Goal: Transaction & Acquisition: Download file/media

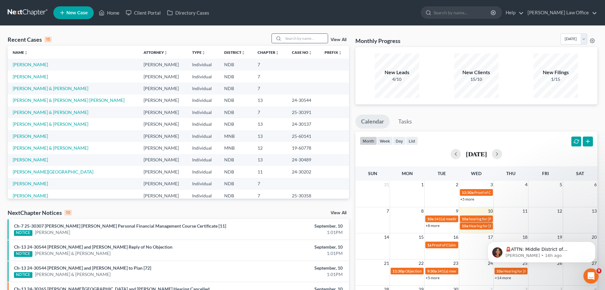
click at [296, 41] on input "search" at bounding box center [306, 38] width 44 height 9
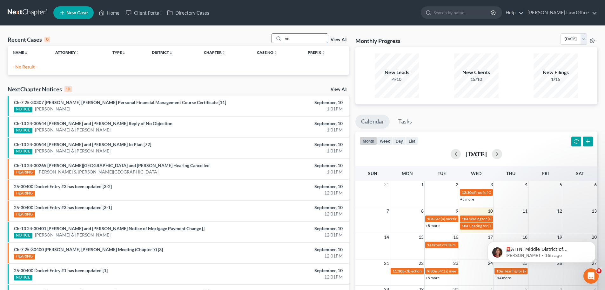
type input "e"
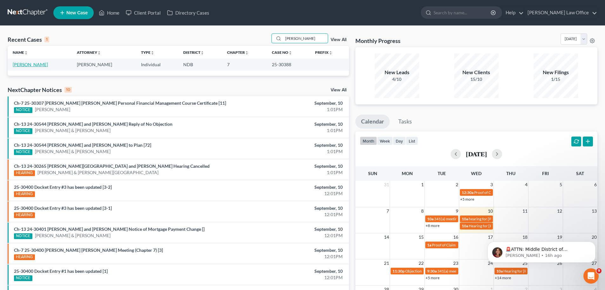
type input "[PERSON_NAME]"
click at [24, 65] on link "[PERSON_NAME]" at bounding box center [30, 64] width 35 height 5
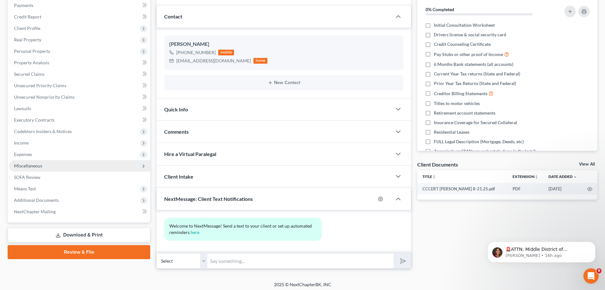
scroll to position [81, 0]
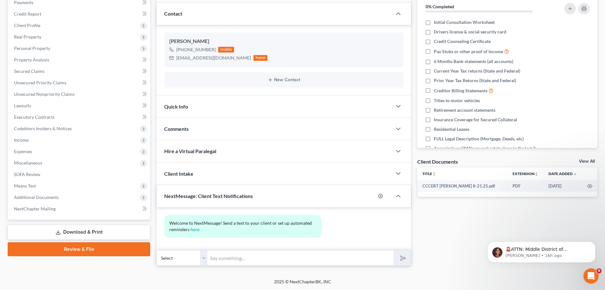
click at [92, 232] on link "Download & Print" at bounding box center [79, 231] width 143 height 15
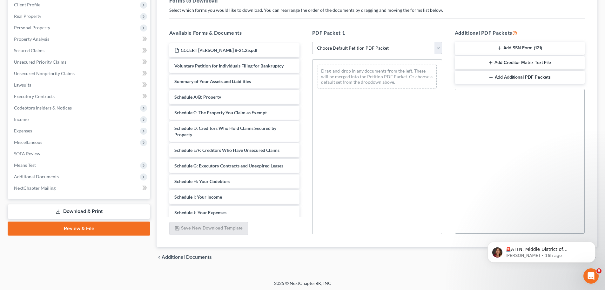
scroll to position [103, 0]
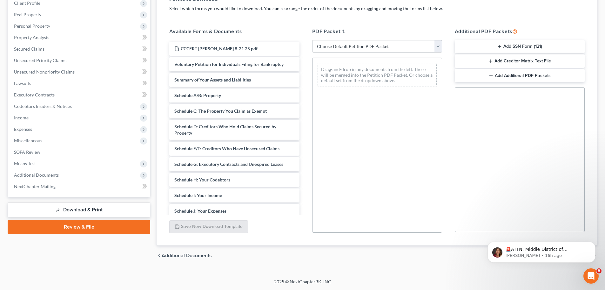
click at [439, 44] on select "Choose Default Petition PDF Packet Complete Bankruptcy Petition (all forms and …" at bounding box center [377, 46] width 130 height 13
select select "4"
click at [312, 40] on select "Choose Default Petition PDF Packet Complete Bankruptcy Petition (all forms and …" at bounding box center [377, 46] width 130 height 13
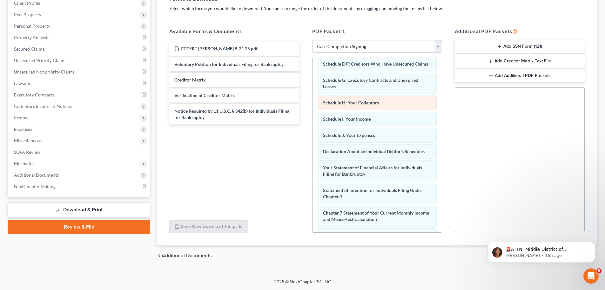
scroll to position [0, 0]
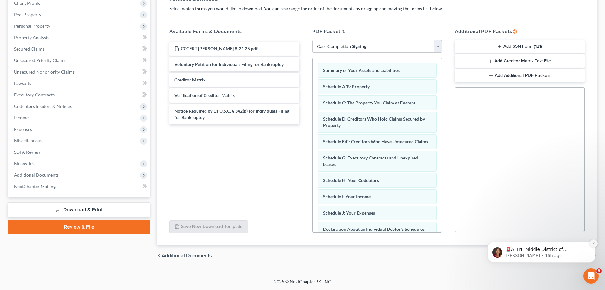
click at [594, 243] on icon "Dismiss notification" at bounding box center [593, 242] width 3 height 3
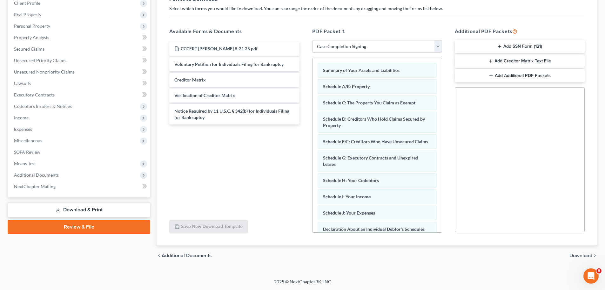
click at [586, 254] on span "Download" at bounding box center [581, 255] width 23 height 5
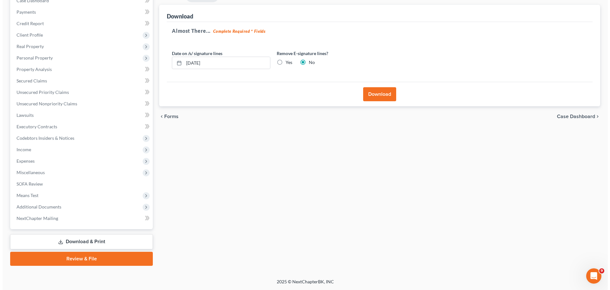
scroll to position [71, 0]
click at [283, 62] on label "Yes" at bounding box center [286, 62] width 7 height 6
click at [286, 62] on input "Yes" at bounding box center [288, 61] width 4 height 4
radio input "true"
radio input "false"
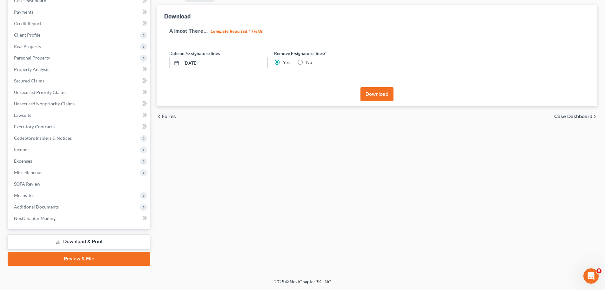
click at [378, 94] on button "Download" at bounding box center [377, 94] width 33 height 14
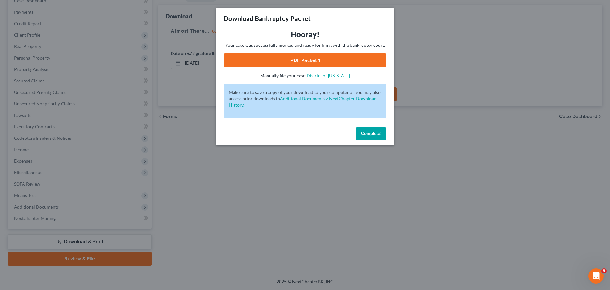
click at [299, 56] on link "PDF Packet 1" at bounding box center [305, 60] width 163 height 14
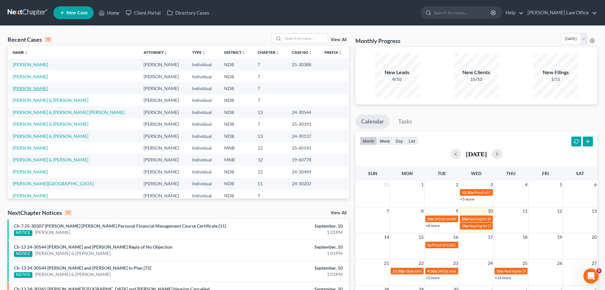
click at [31, 86] on link "[PERSON_NAME]" at bounding box center [30, 87] width 35 height 5
click at [31, 87] on link "[PERSON_NAME]" at bounding box center [30, 87] width 35 height 5
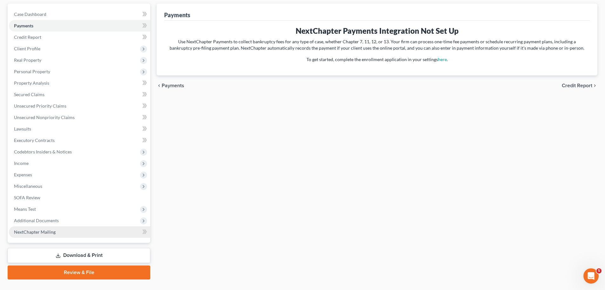
scroll to position [64, 0]
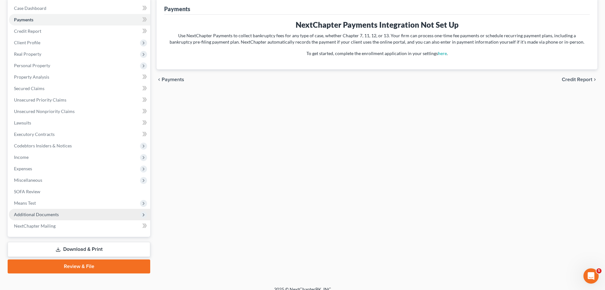
click at [36, 214] on span "Additional Documents" at bounding box center [36, 213] width 45 height 5
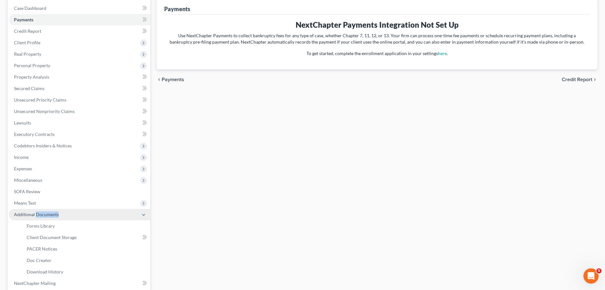
click at [36, 214] on span "Additional Documents" at bounding box center [36, 213] width 45 height 5
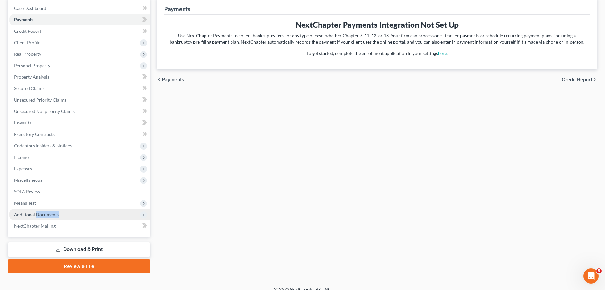
click at [37, 214] on span "Additional Documents" at bounding box center [36, 213] width 45 height 5
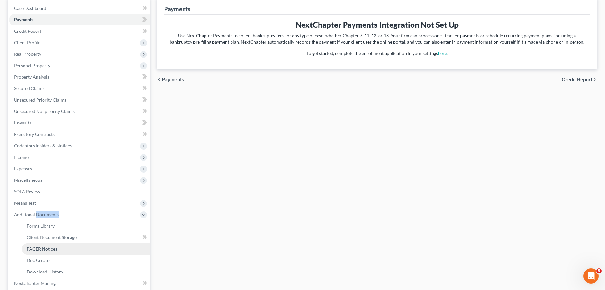
click at [50, 249] on span "PACER Notices" at bounding box center [42, 248] width 31 height 5
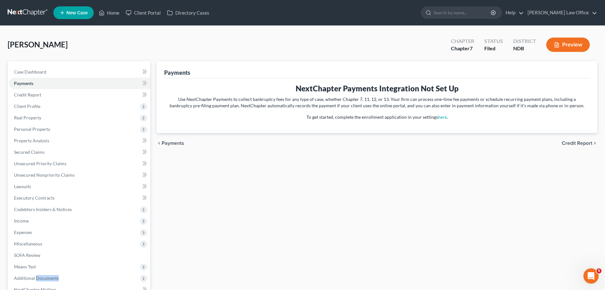
scroll to position [64, 0]
